Goal: Task Accomplishment & Management: Complete application form

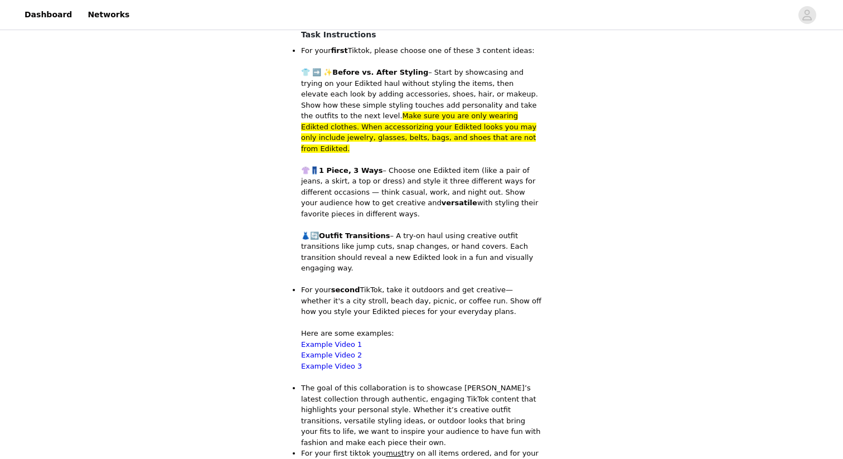
scroll to position [51, 0]
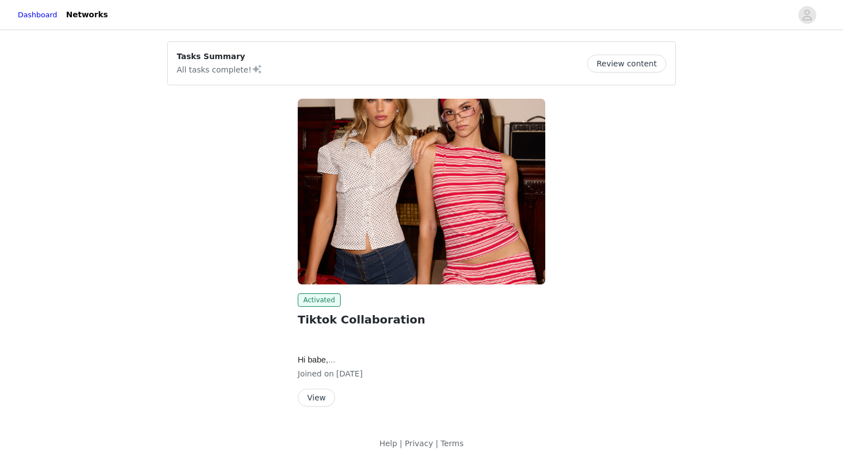
scroll to position [4, 0]
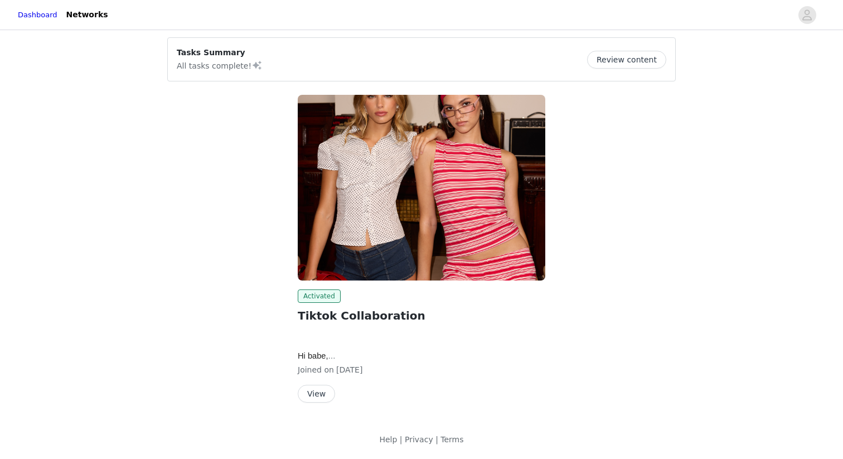
click at [313, 393] on button "View" at bounding box center [316, 394] width 37 height 18
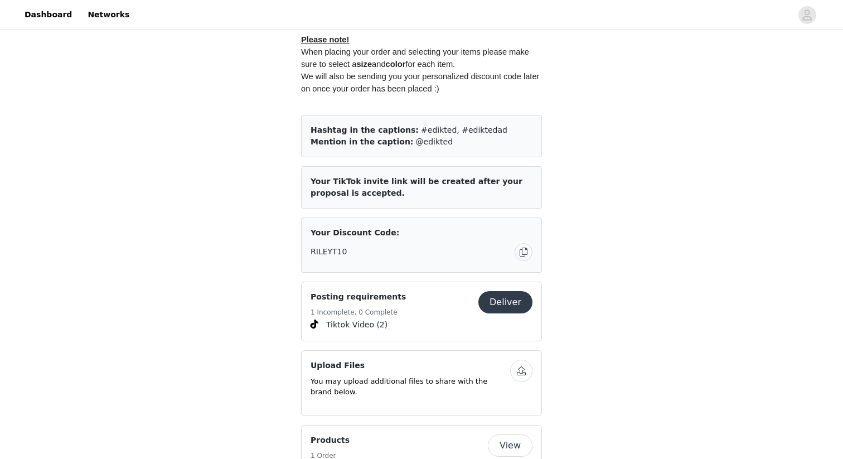
scroll to position [604, 0]
click at [452, 300] on div "Posting requirements 1 Incomplete, 0 Complete" at bounding box center [395, 304] width 168 height 27
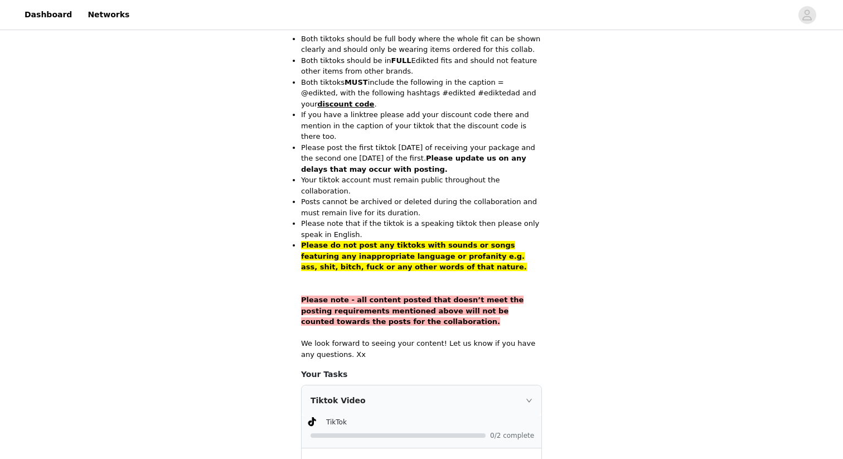
scroll to position [721, 0]
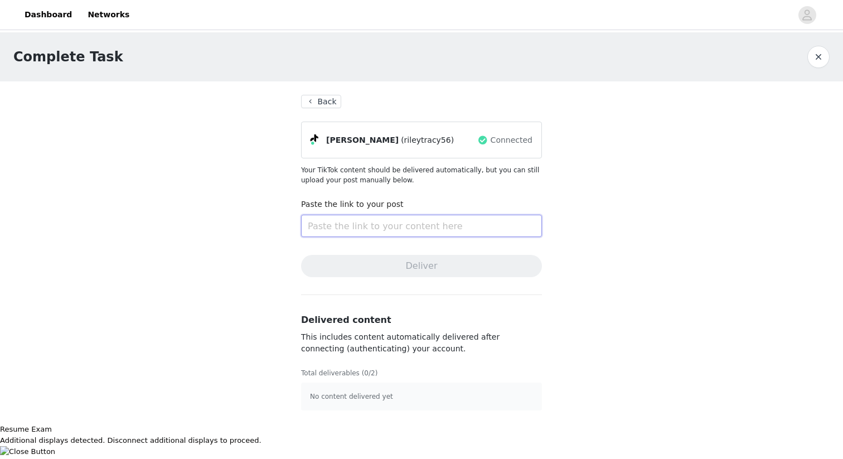
click at [436, 230] on input "text" at bounding box center [421, 226] width 241 height 22
paste input "https://www.tiktok.com/@rileytracy56/video/7545263688190545207?lang=en"
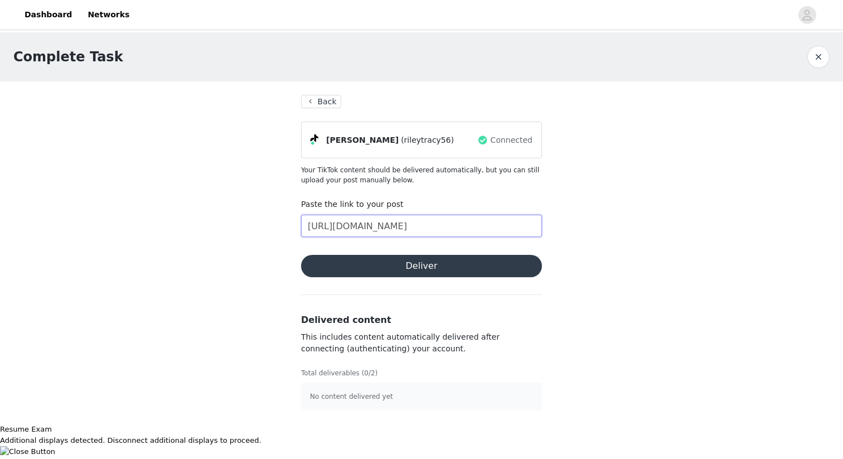
type input "https://www.tiktok.com/@rileytracy56/video/7545263688190545207?lang=en"
click at [466, 264] on button "Deliver" at bounding box center [421, 266] width 241 height 22
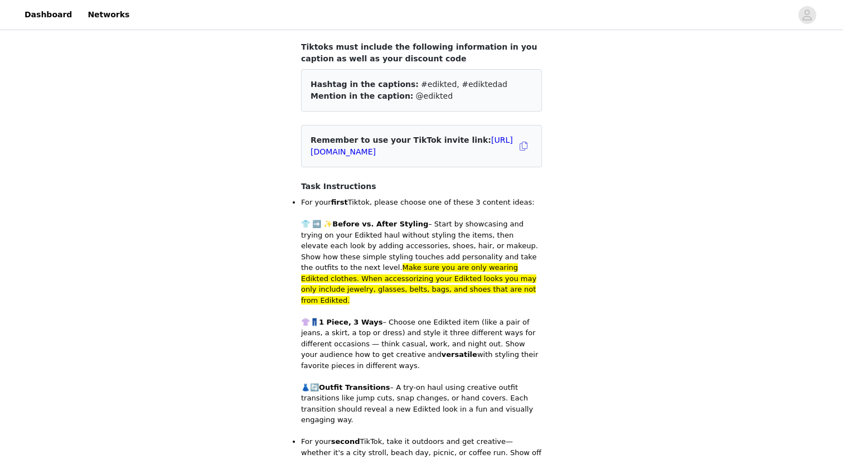
scroll to position [58, 0]
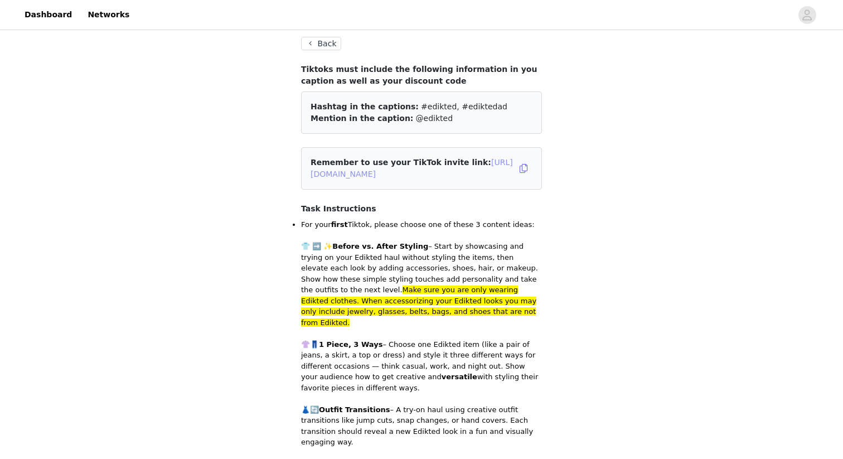
click at [458, 175] on link "https://www.tiktok.com/t/ZSHptawdahWGk-zIvnY/" at bounding box center [412, 168] width 202 height 21
